Goal: Use online tool/utility: Use online tool/utility

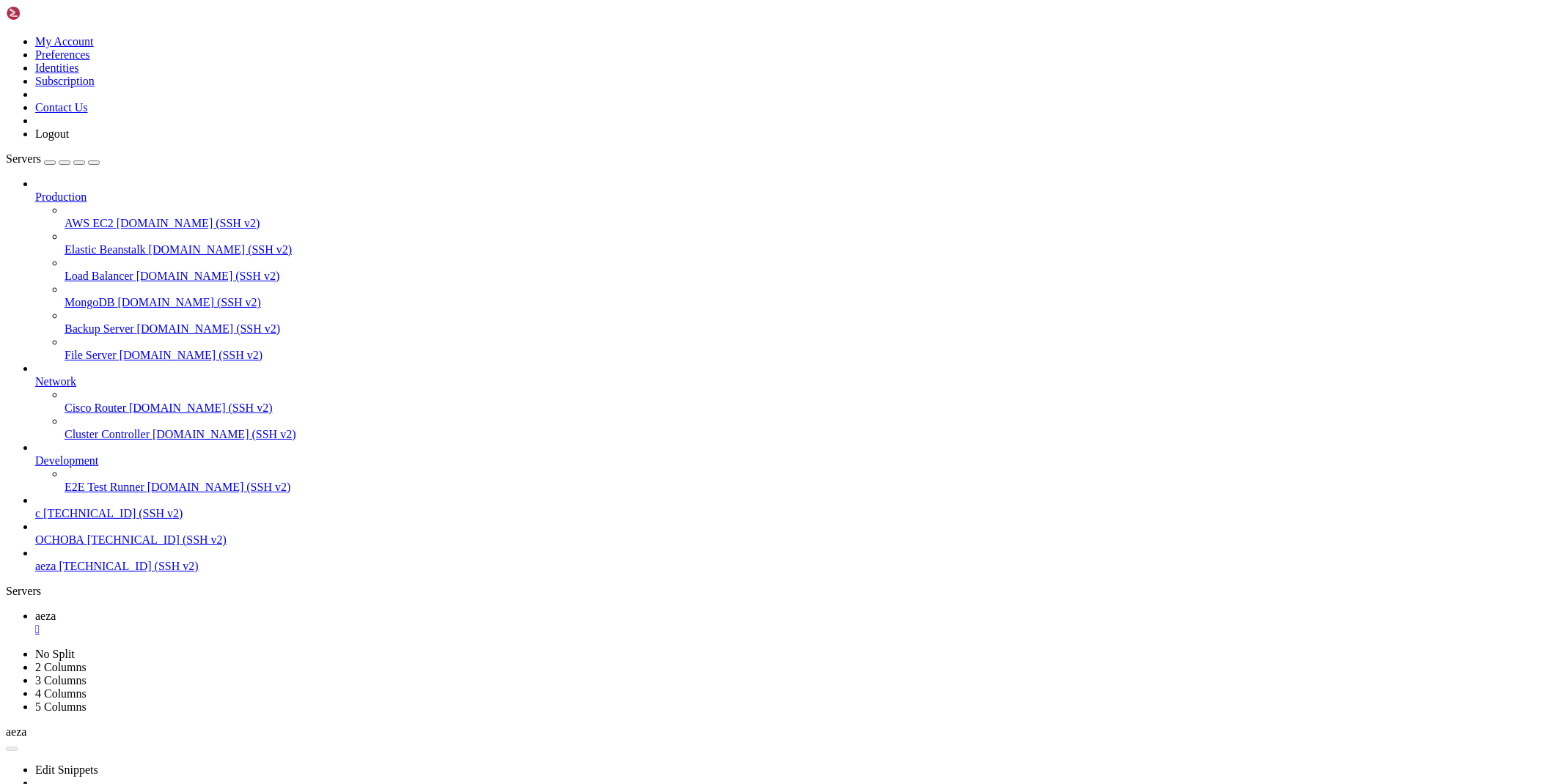
scroll to position [7, 1]
drag, startPoint x: 78, startPoint y: 881, endPoint x: 164, endPoint y: 878, distance: 86.1
click at [59, 572] on span "[TECHNICAL_ID] (SSH v2)" at bounding box center [128, 566] width 140 height 13
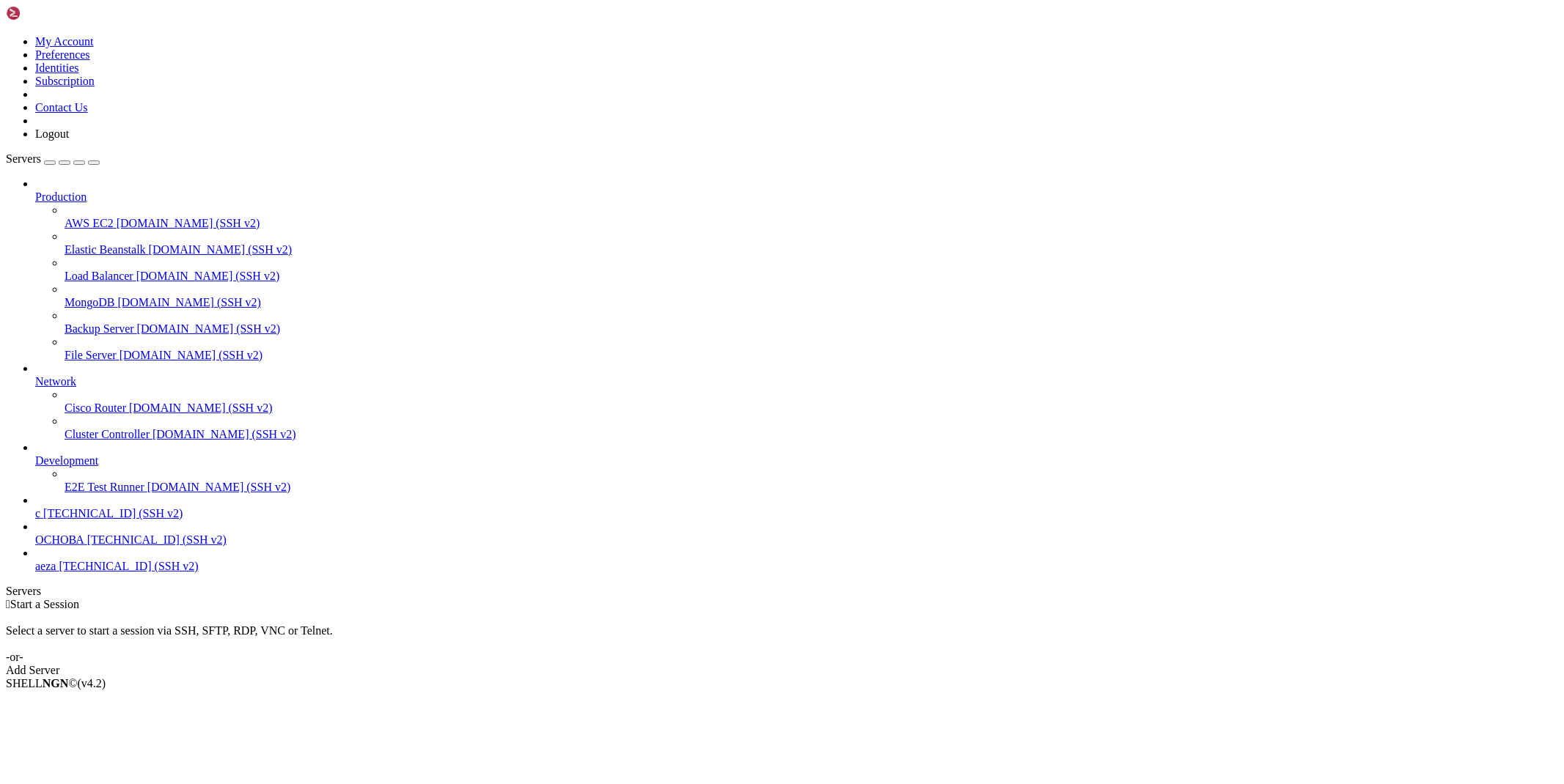
click at [59, 572] on span "[TECHNICAL_ID] (SSH v2)" at bounding box center [128, 566] width 140 height 13
drag, startPoint x: 80, startPoint y: 879, endPoint x: 159, endPoint y: 883, distance: 79.1
drag, startPoint x: 66, startPoint y: 1473, endPoint x: 146, endPoint y: 1475, distance: 80.0
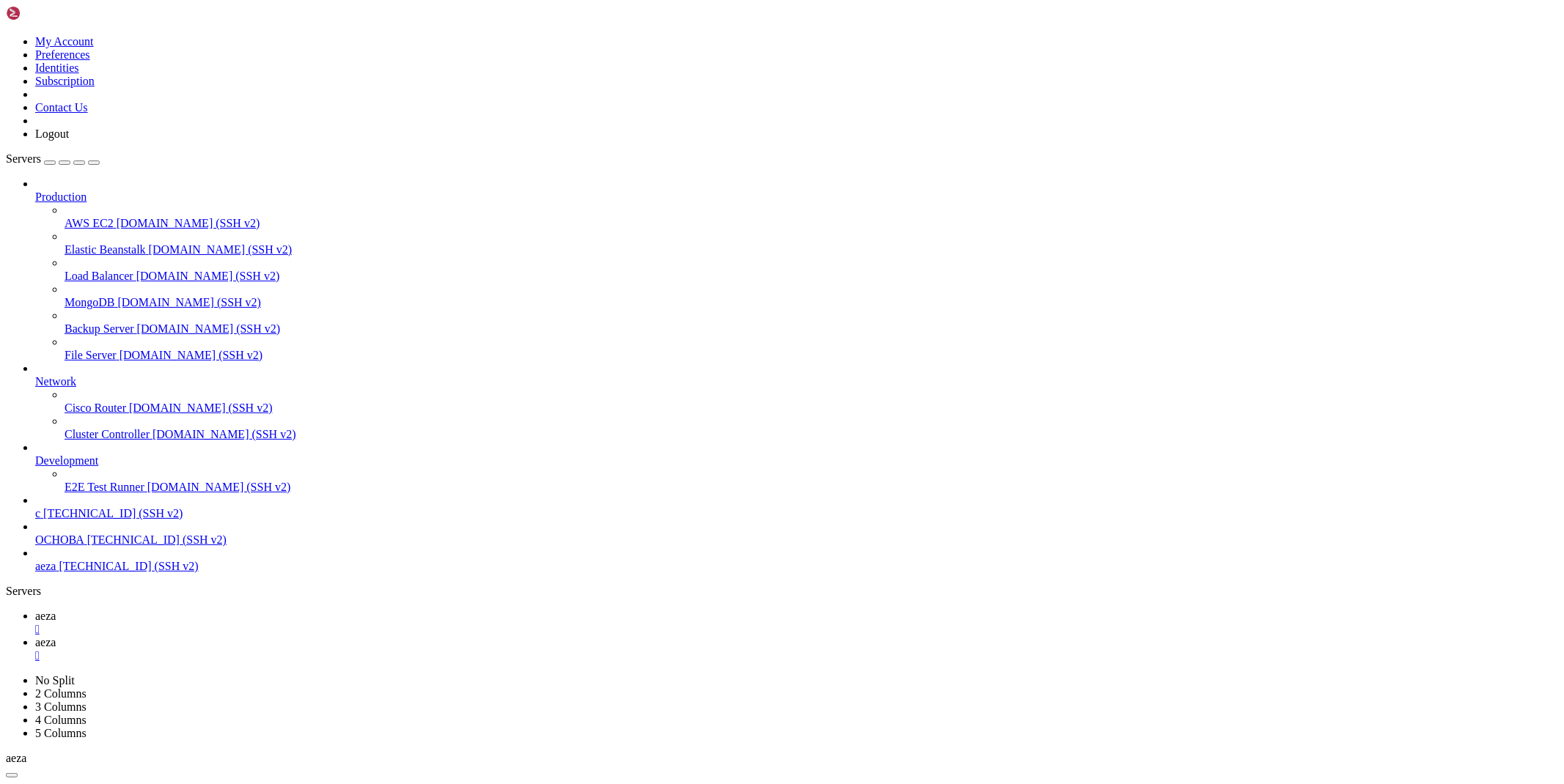
type input "/root/land"
type textarea "print(linkvertise(input('url - ')))"
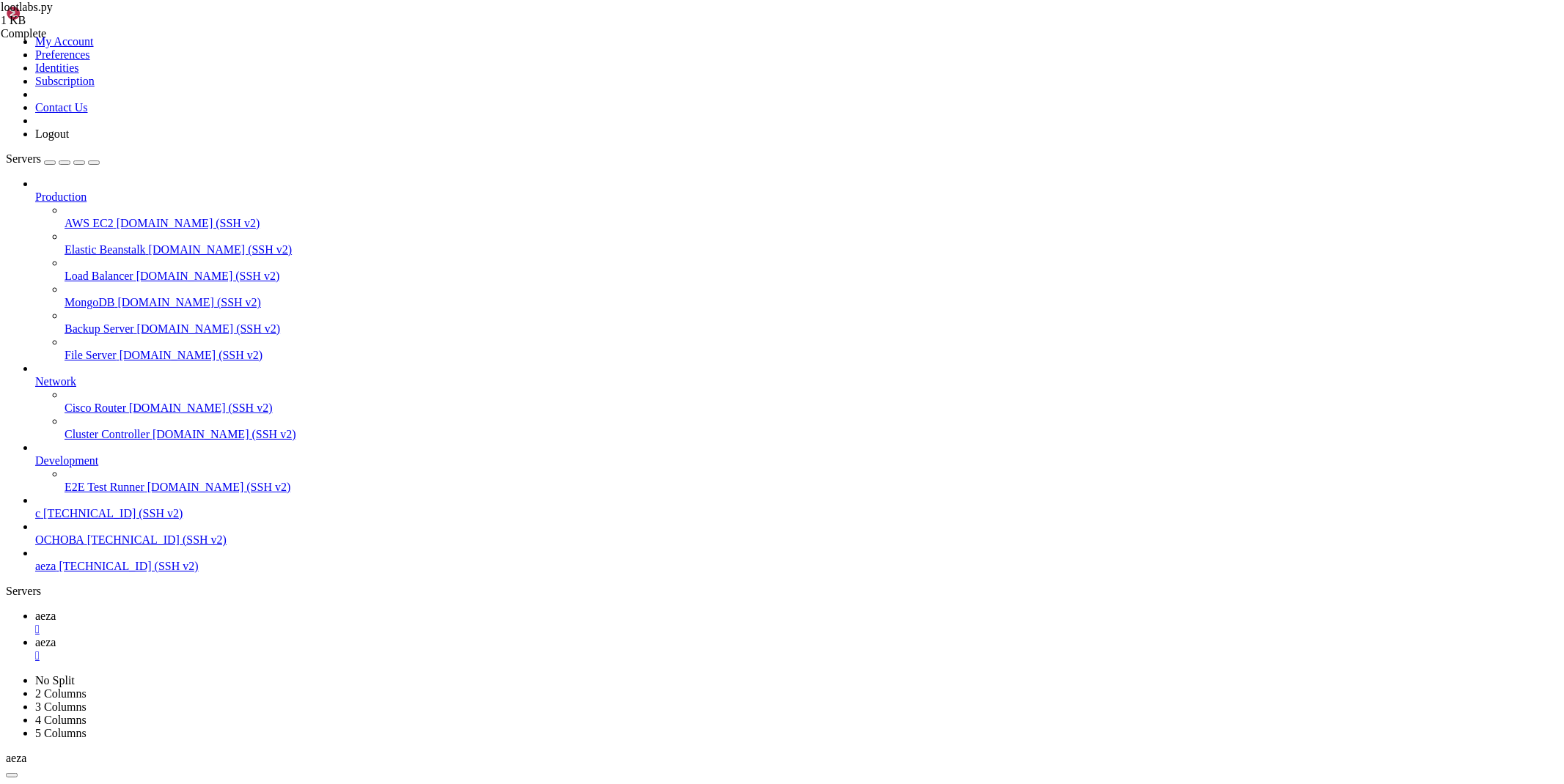
click at [56, 609] on span "aeza" at bounding box center [46, 615] width 21 height 13
click at [56, 572] on span "aeza" at bounding box center [46, 566] width 21 height 13
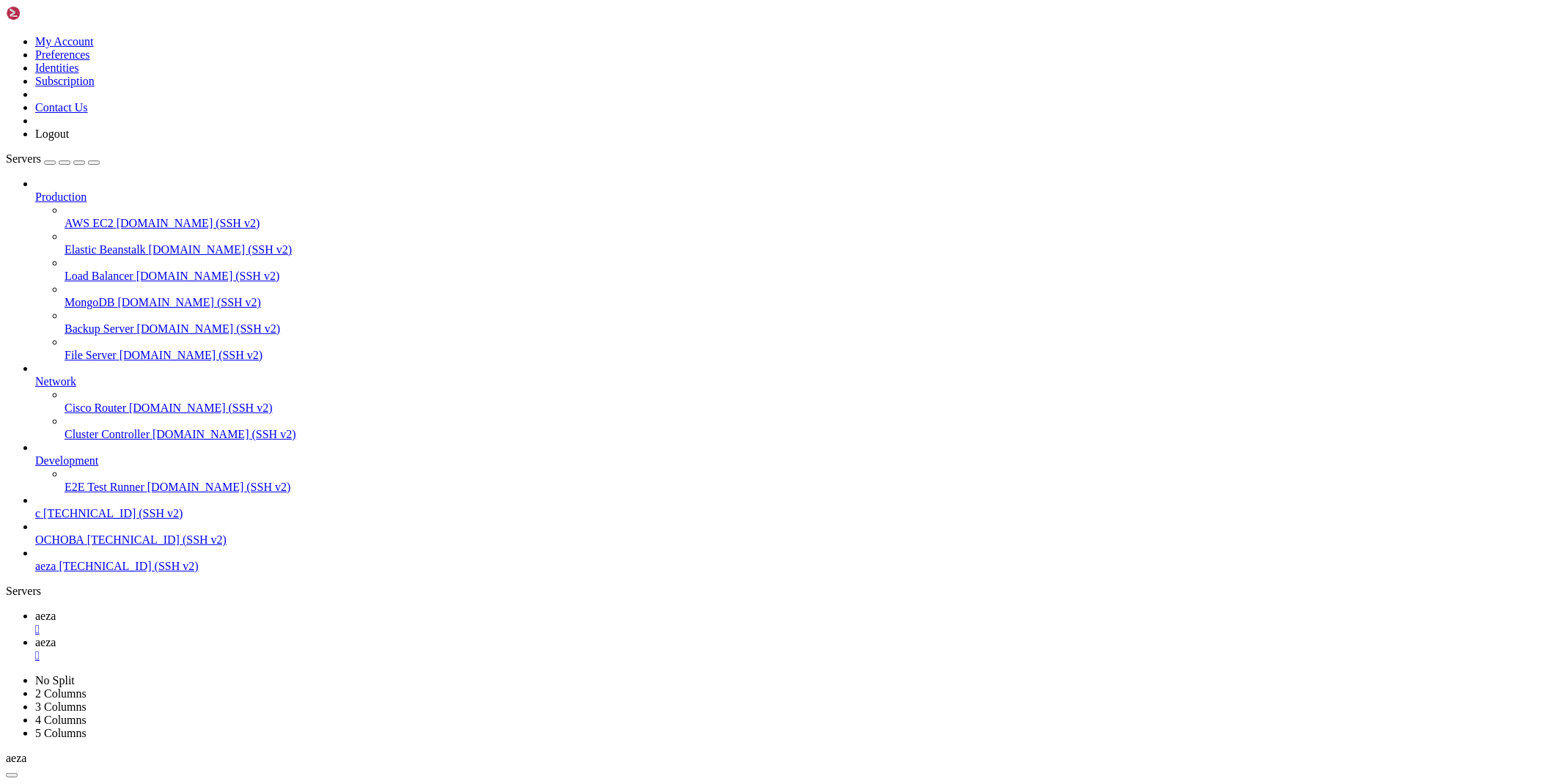
type input "/root/wastul/bypass"
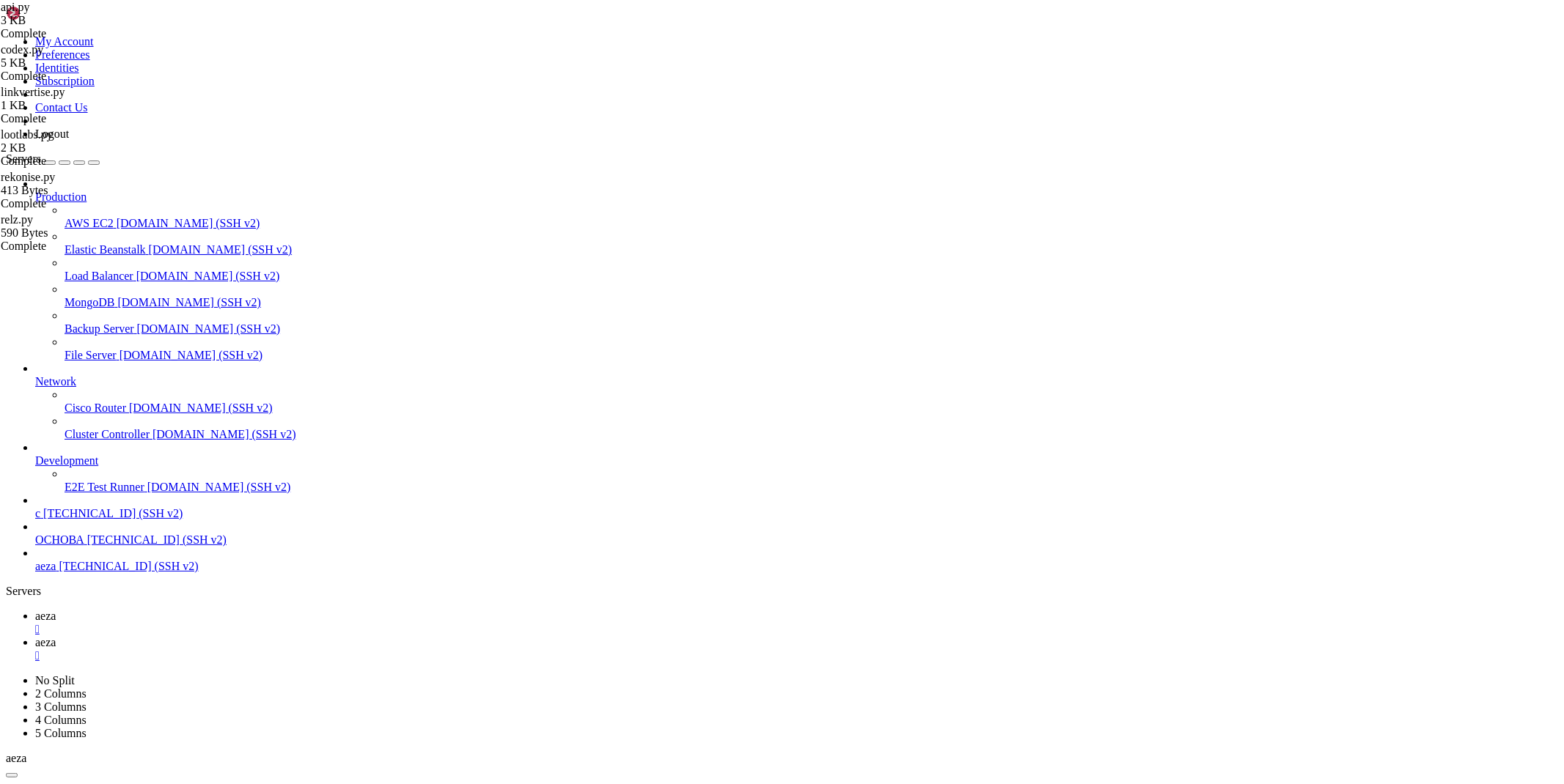
click at [56, 609] on span "aeza" at bounding box center [46, 615] width 21 height 13
drag, startPoint x: 414, startPoint y: 1281, endPoint x: 137, endPoint y: 1282, distance: 277.0
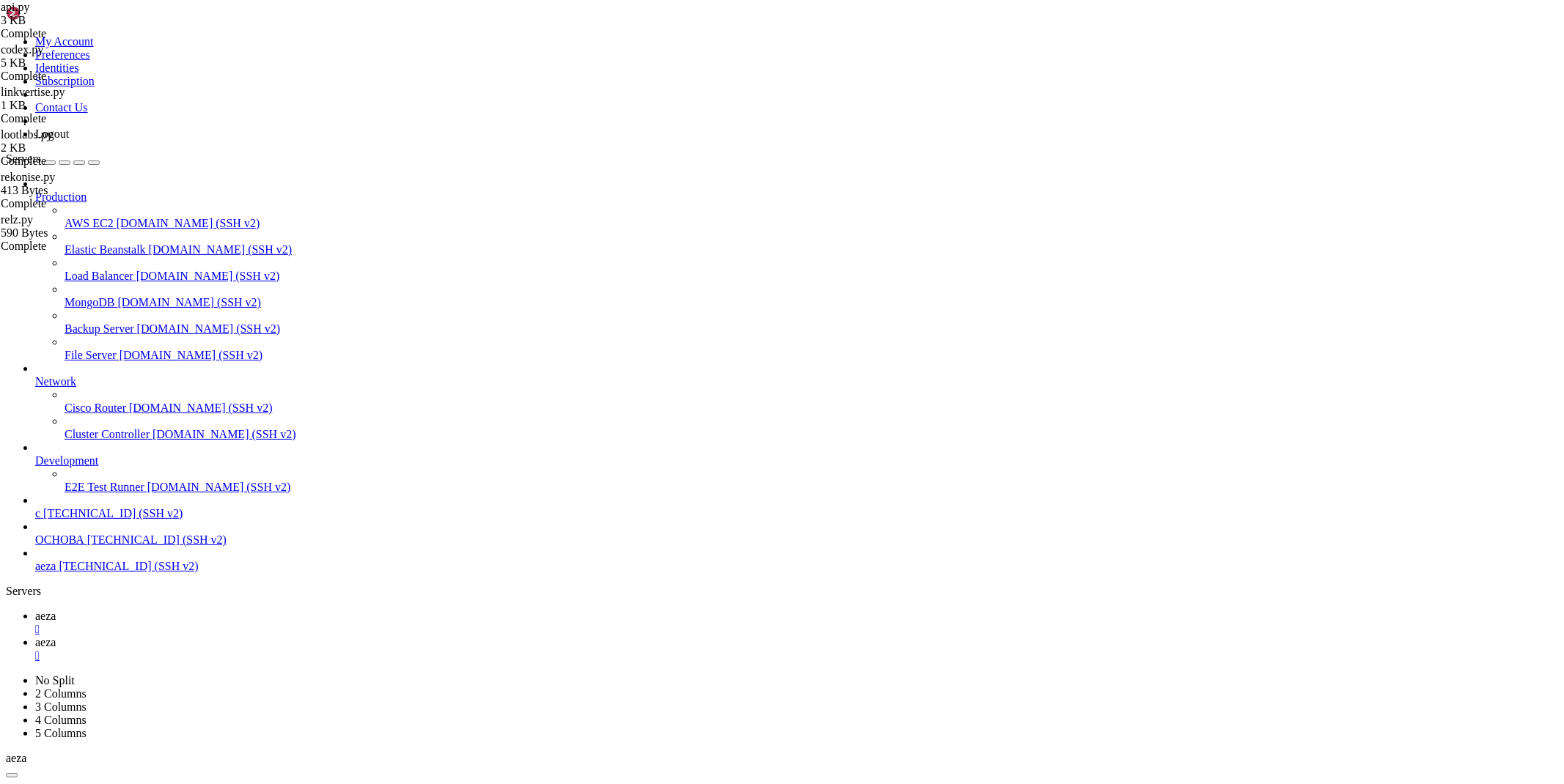
drag, startPoint x: 419, startPoint y: 1504, endPoint x: 137, endPoint y: 1505, distance: 282.0
drag, startPoint x: 872, startPoint y: 1557, endPoint x: 14, endPoint y: 1330, distance: 887.5
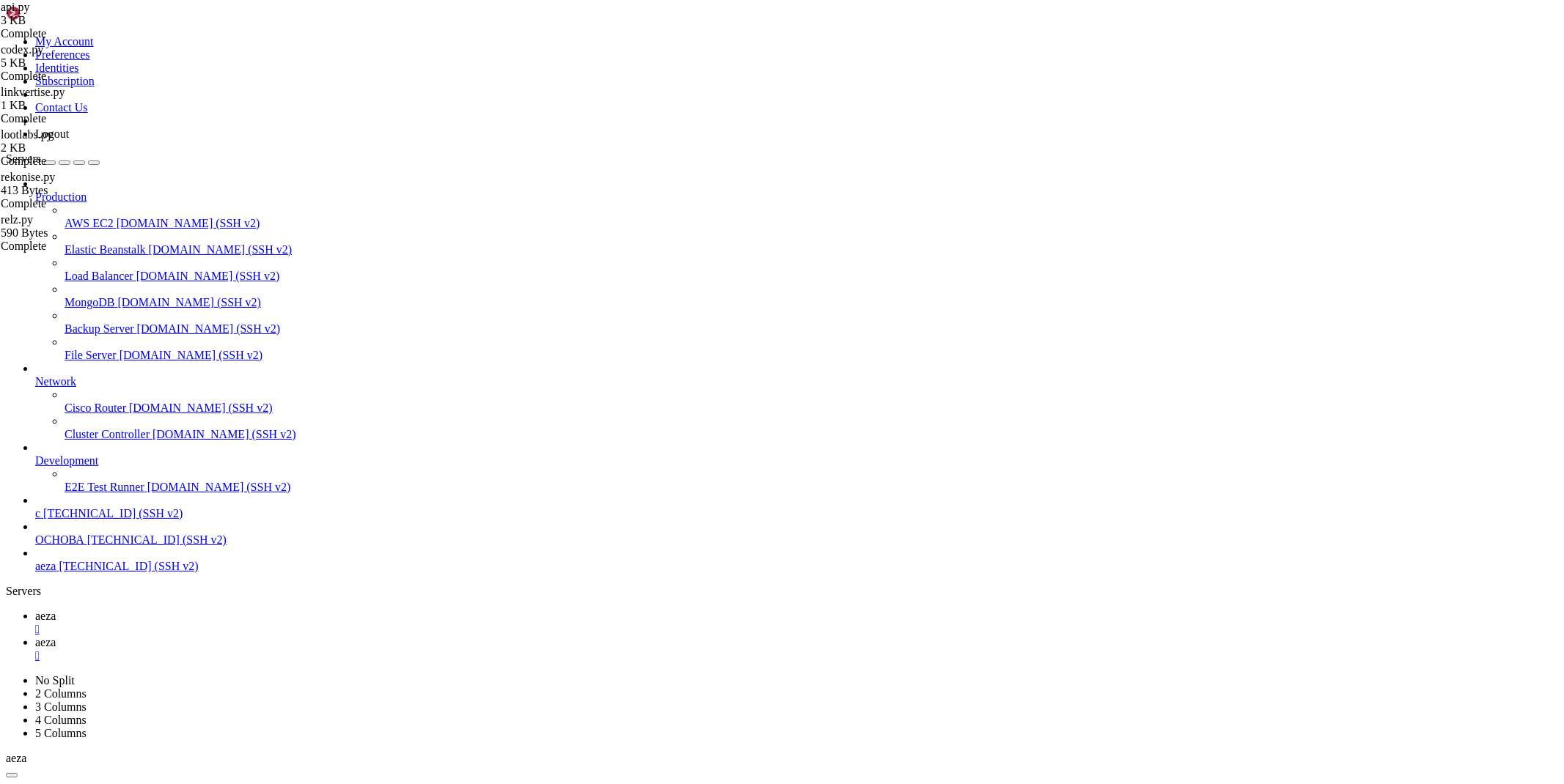
scroll to position [1071, 0]
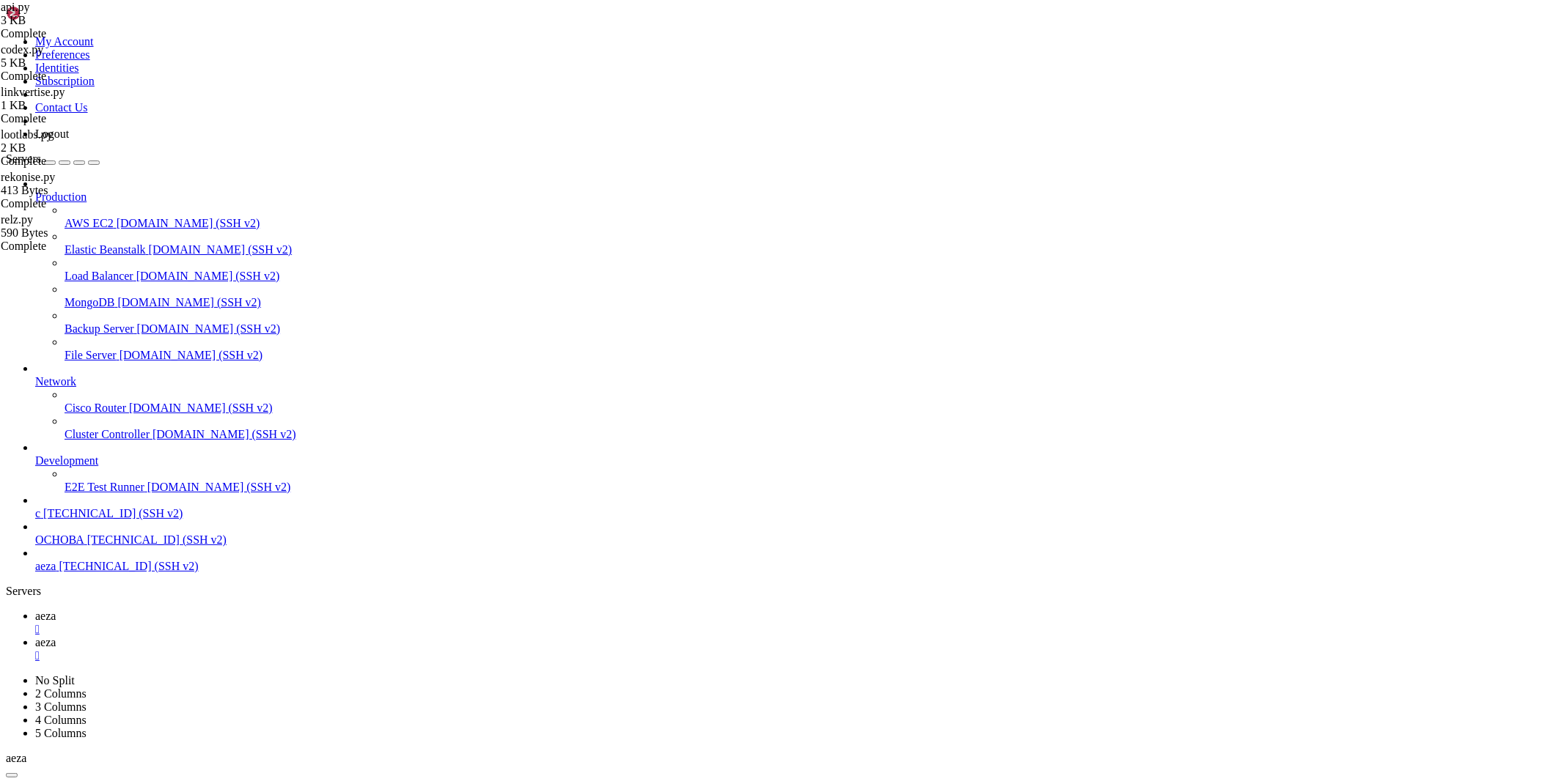
click at [56, 636] on span "aeza" at bounding box center [46, 642] width 21 height 13
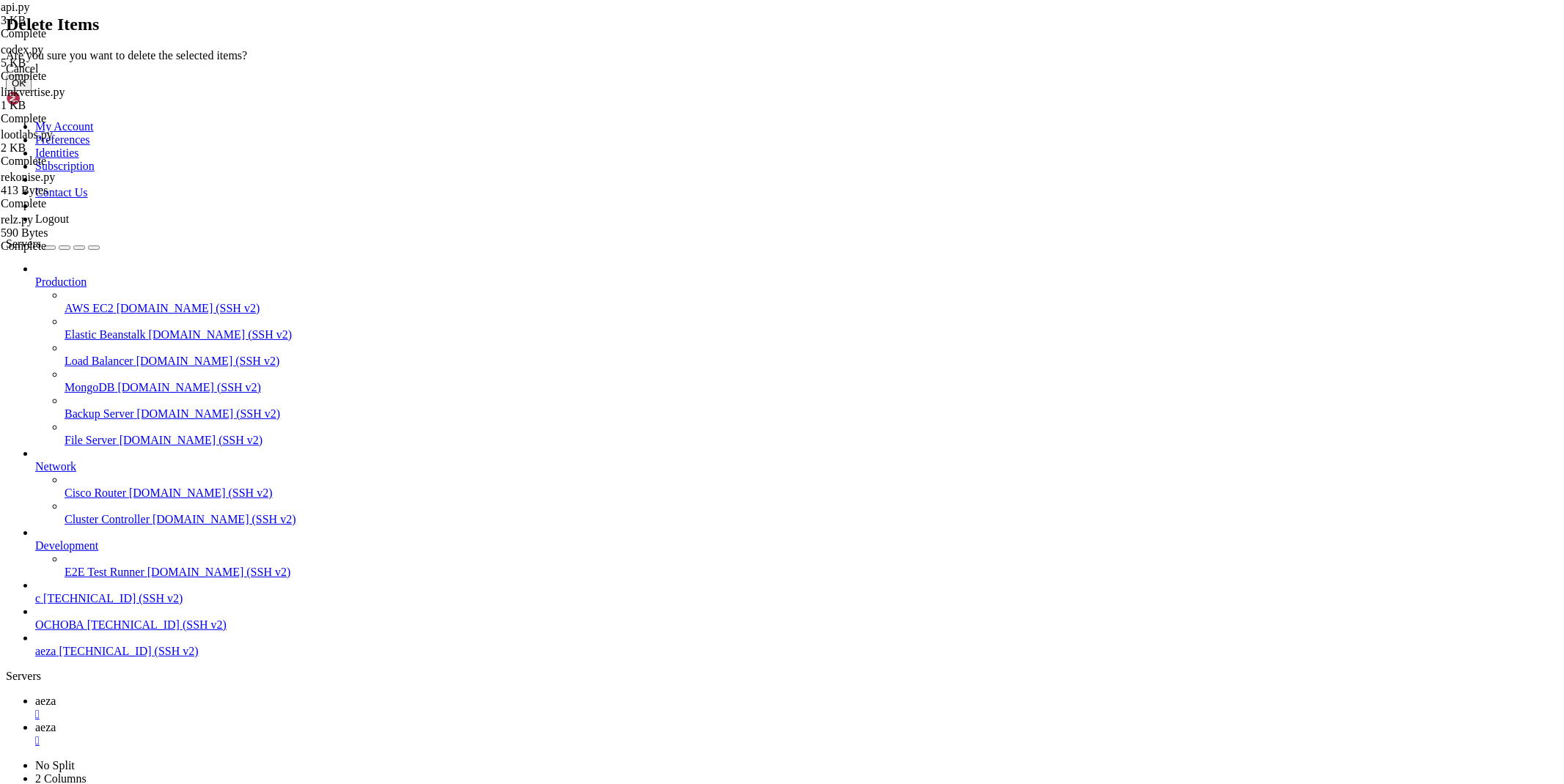
click at [31, 91] on button "OK" at bounding box center [19, 83] width 25 height 16
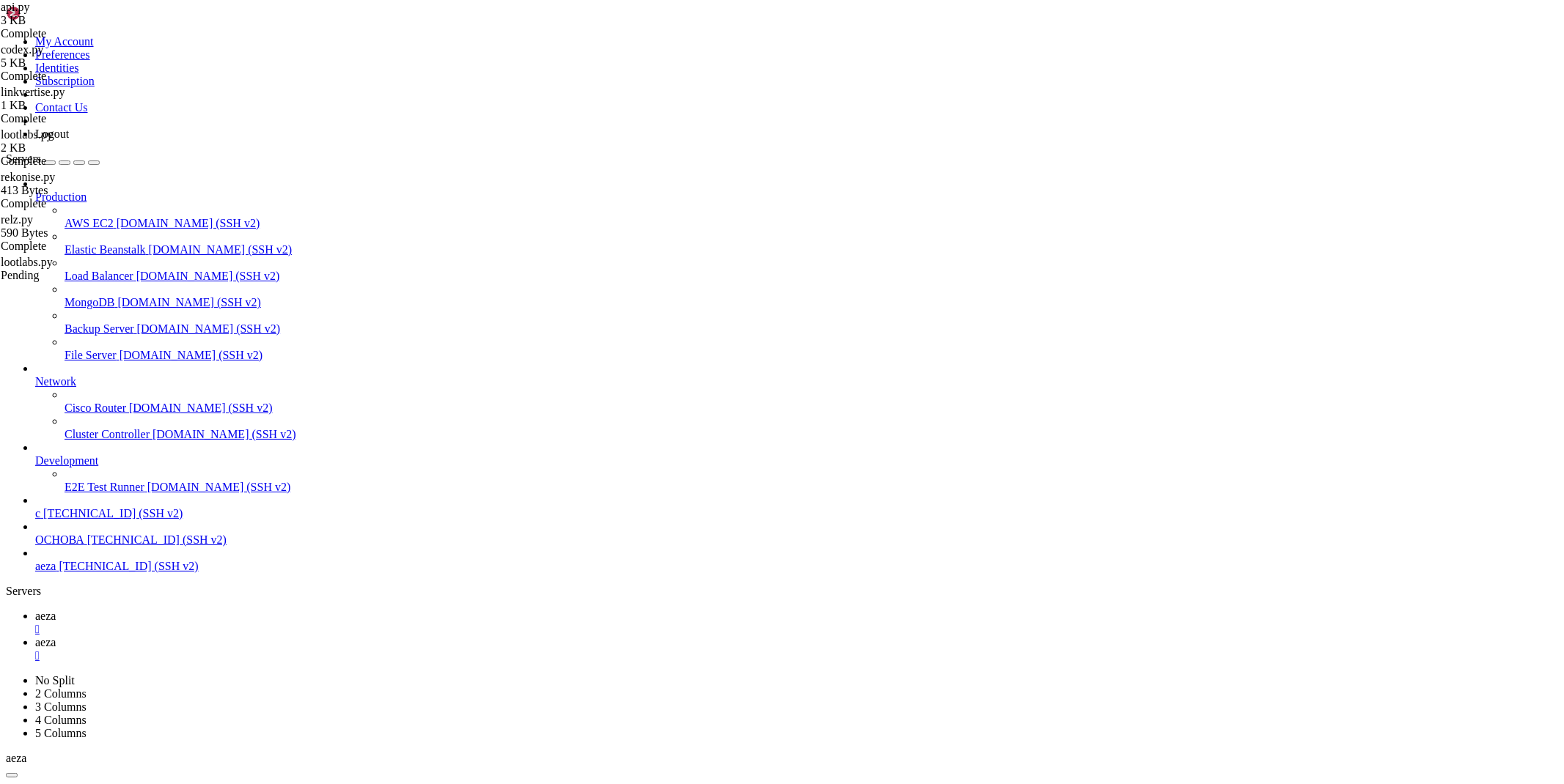
drag, startPoint x: 419, startPoint y: 307, endPoint x: 20, endPoint y: 316, distance: 399.1
type textarea "print(linkvertise(input('url - '))"
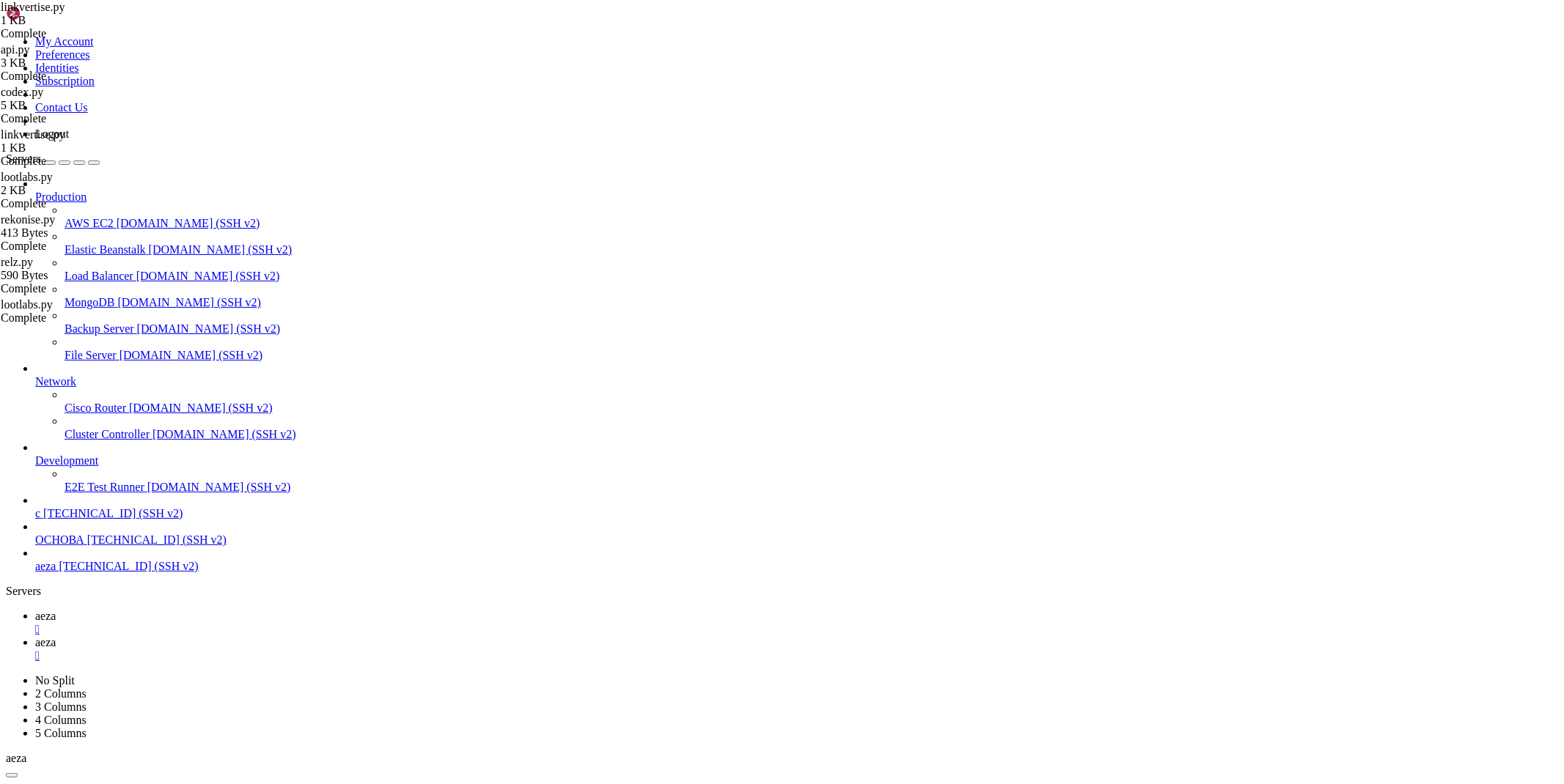
drag, startPoint x: 382, startPoint y: 306, endPoint x: 208, endPoint y: 312, distance: 174.1
type textarea "except: return 'An error occurred while bypassing Linkvertise (data)'"
click at [56, 609] on span "aeza" at bounding box center [46, 615] width 21 height 13
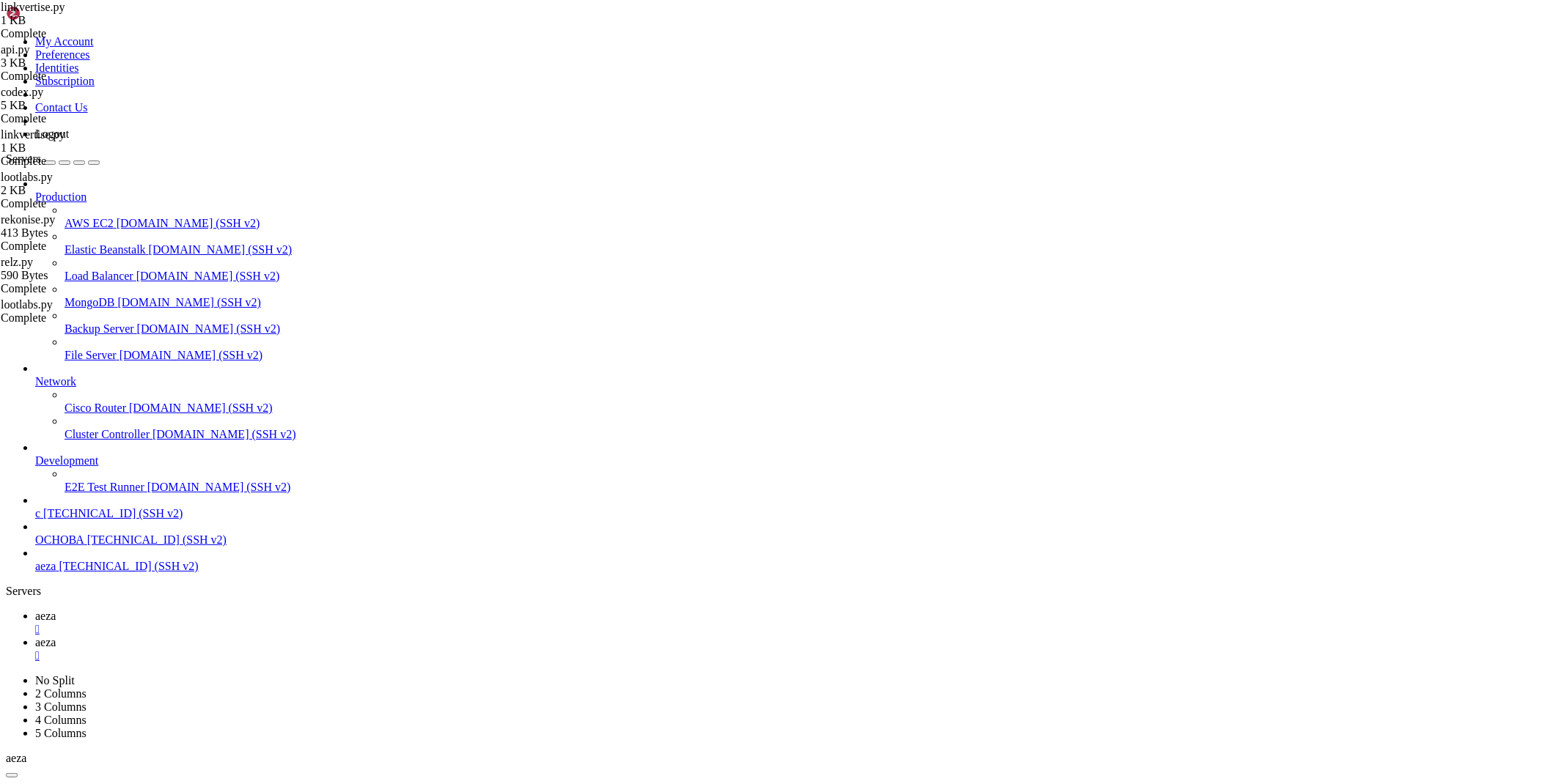
scroll to position [2030, 0]
